Goal: Information Seeking & Learning: Learn about a topic

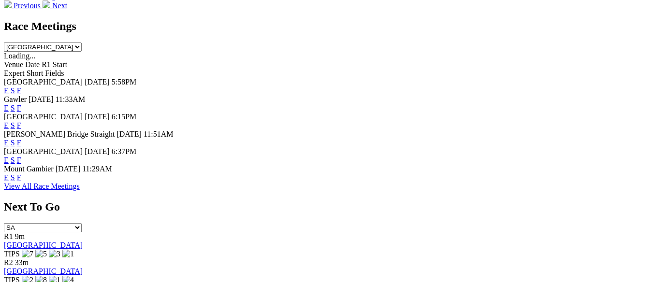
scroll to position [435, 0]
click at [21, 173] on link "F" at bounding box center [19, 177] width 4 height 8
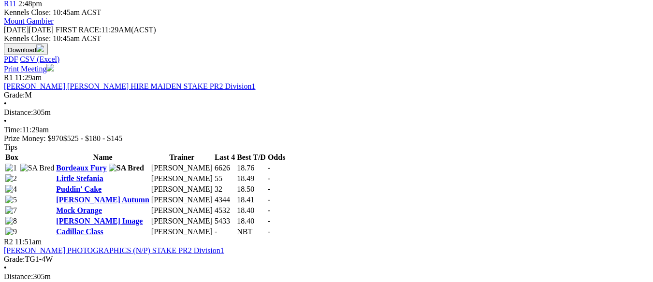
scroll to position [435, 0]
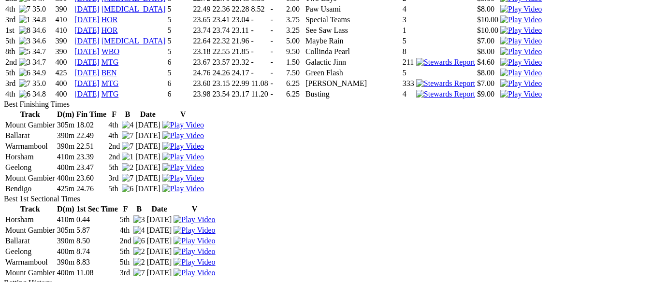
scroll to position [1111, 0]
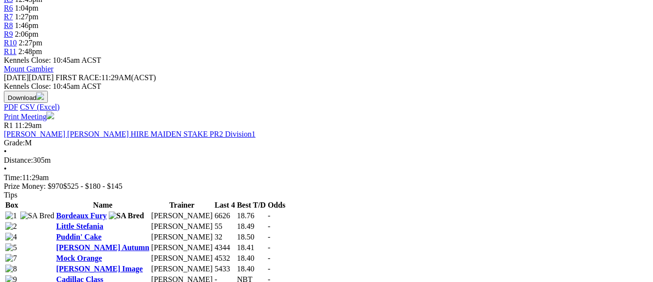
scroll to position [386, 0]
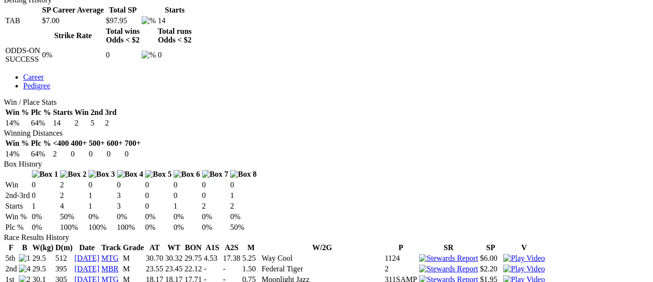
scroll to position [290, 0]
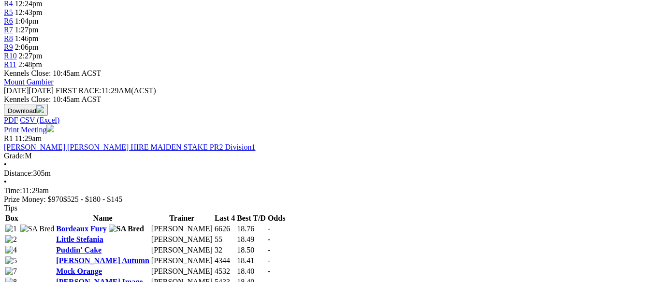
scroll to position [386, 0]
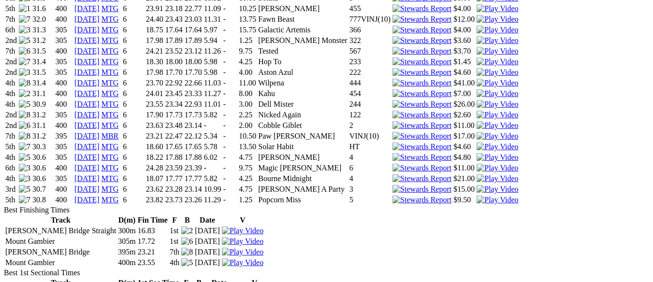
scroll to position [821, 0]
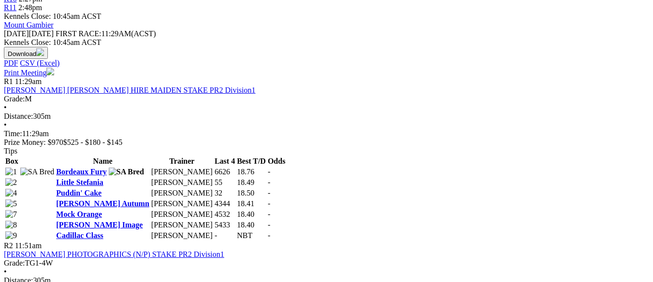
scroll to position [435, 0]
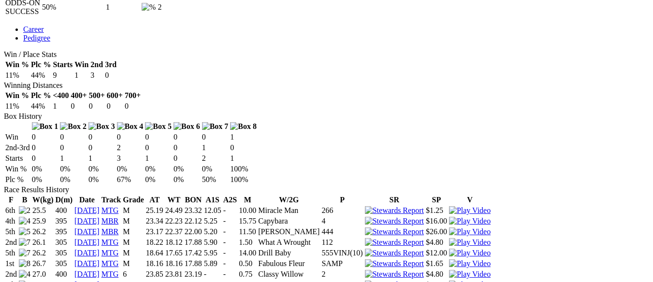
scroll to position [531, 0]
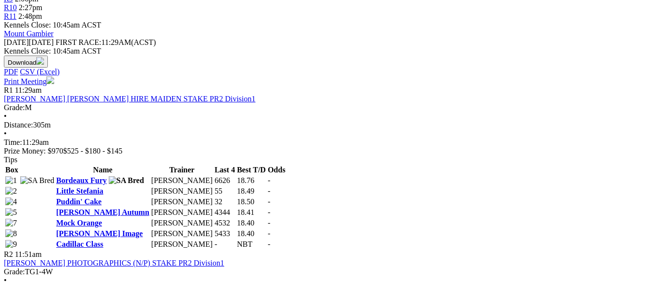
scroll to position [435, 0]
